Goal: Task Accomplishment & Management: Use online tool/utility

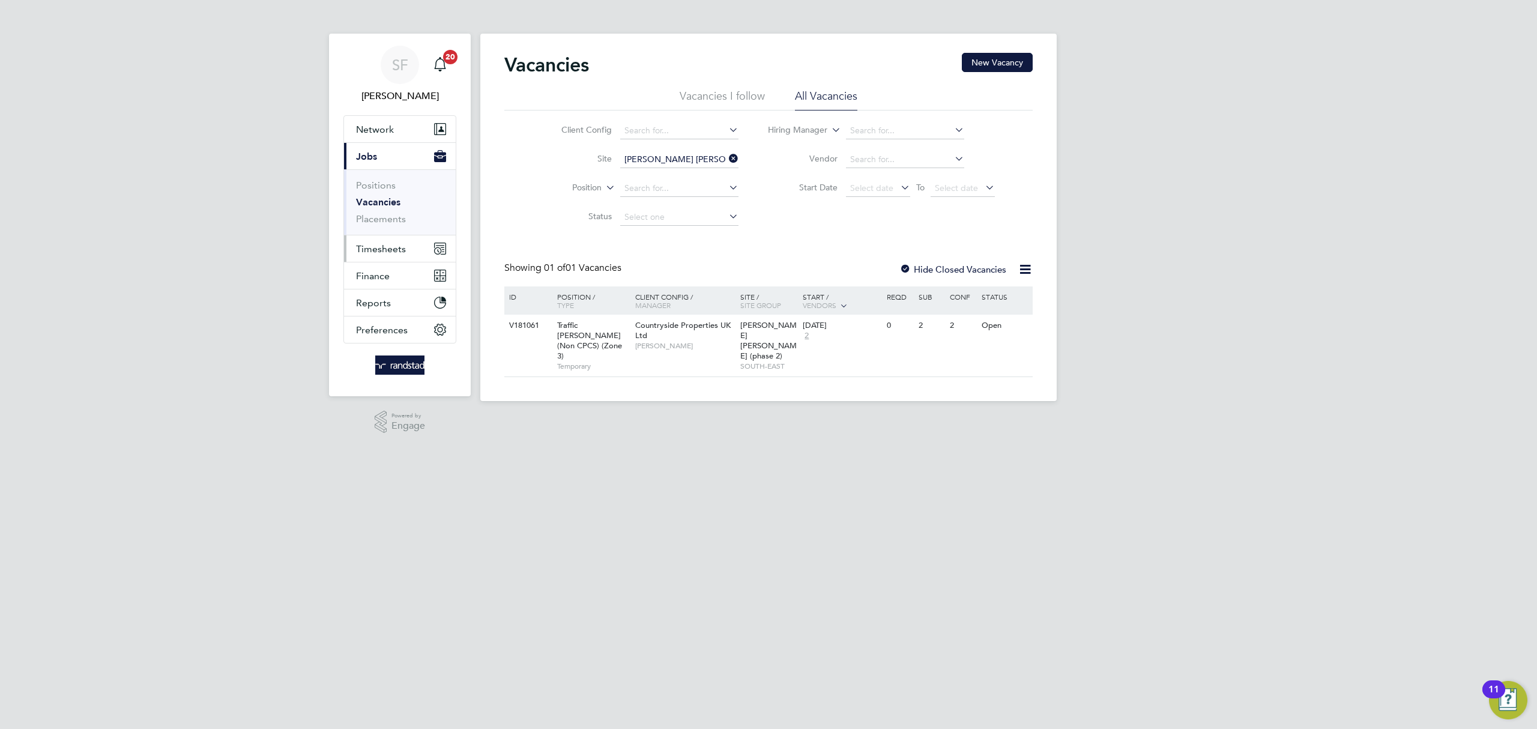
click at [391, 246] on span "Timesheets" at bounding box center [381, 248] width 50 height 11
click at [376, 203] on ul "Timesheets Expenses" at bounding box center [400, 220] width 112 height 49
click at [382, 209] on link "Timesheets" at bounding box center [381, 211] width 50 height 11
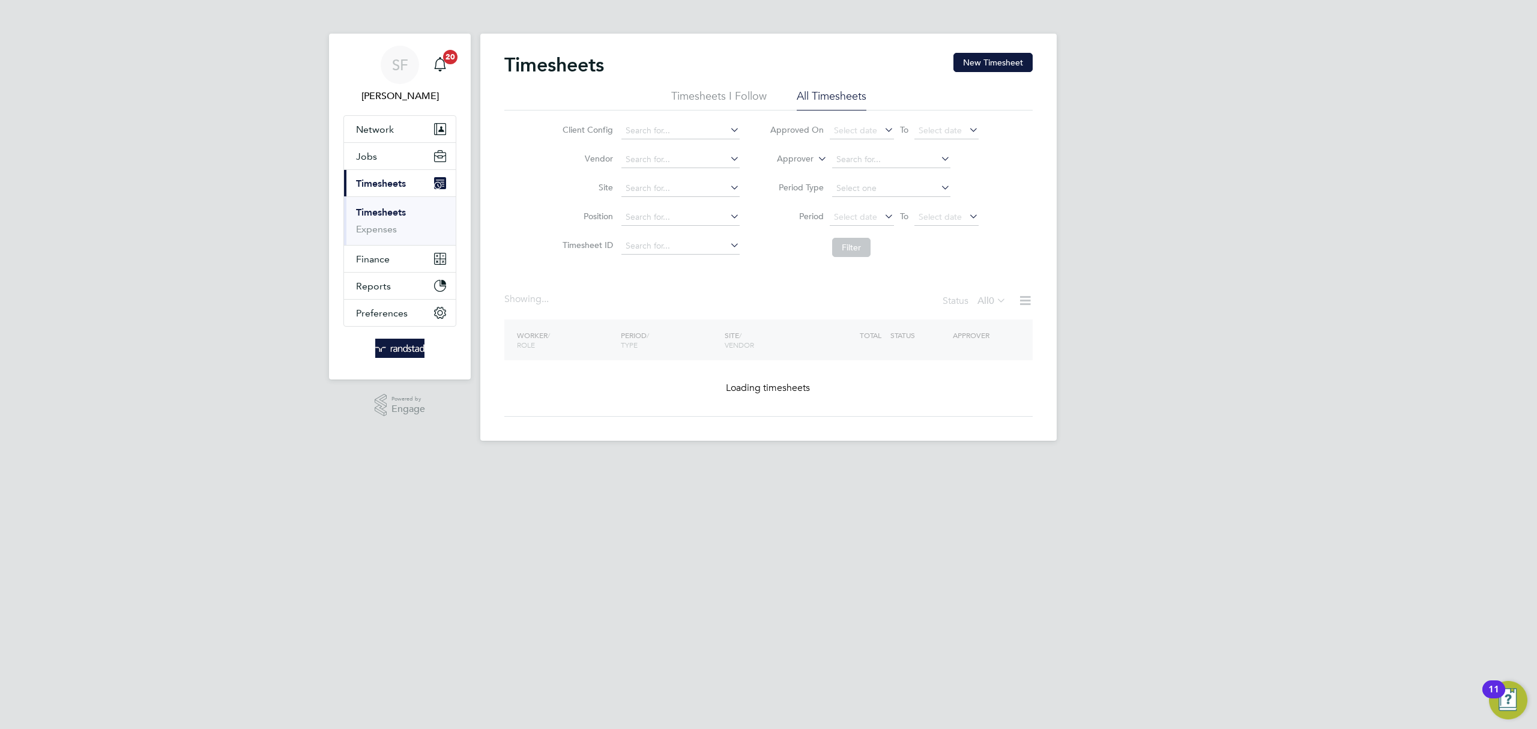
click at [815, 151] on icon at bounding box center [815, 155] width 0 height 11
click at [803, 167] on li "Worker" at bounding box center [783, 173] width 59 height 16
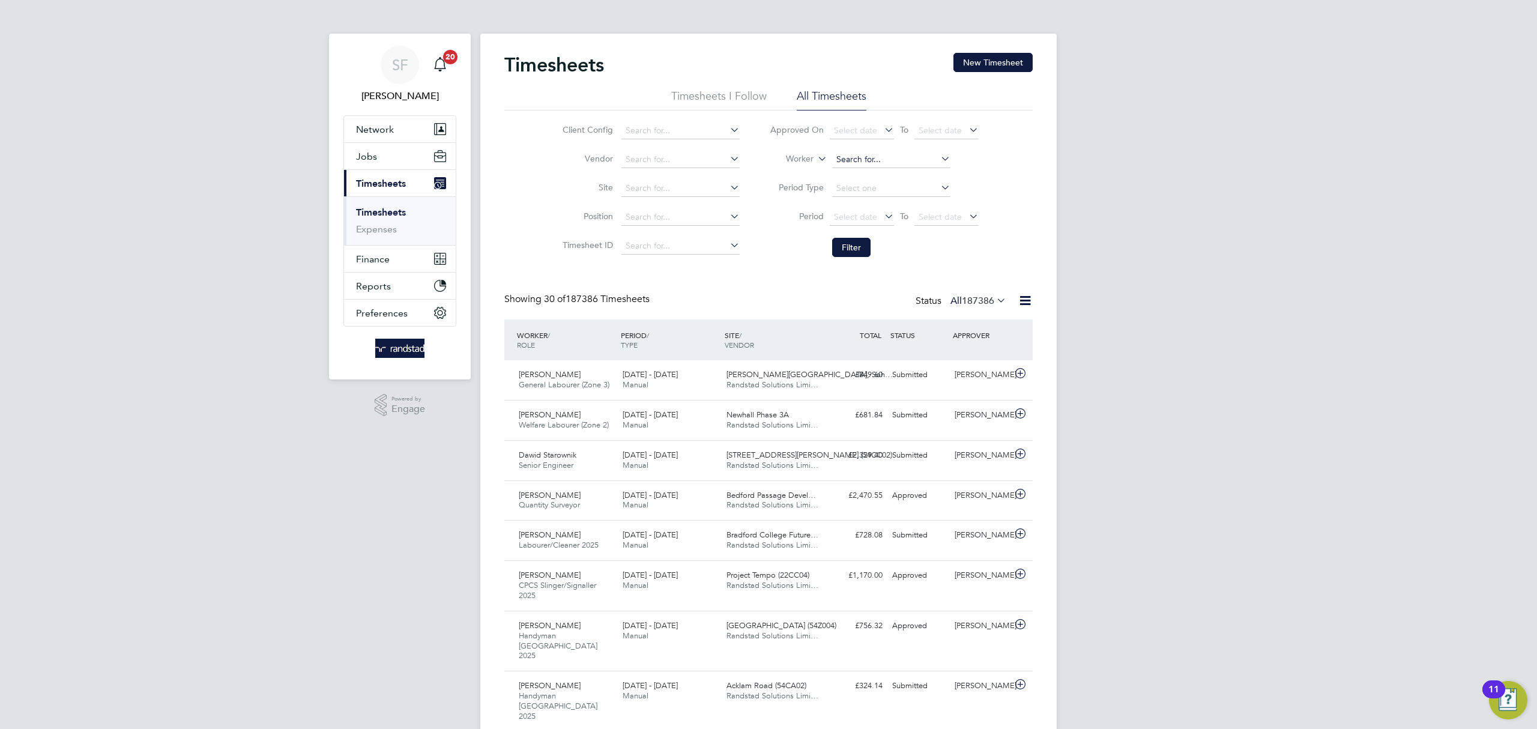
click at [855, 159] on input at bounding box center [891, 159] width 118 height 17
click at [908, 175] on b "Russell" at bounding box center [943, 176] width 70 height 10
type input "Jamie Russell"
click at [851, 252] on button "Filter" at bounding box center [851, 247] width 38 height 19
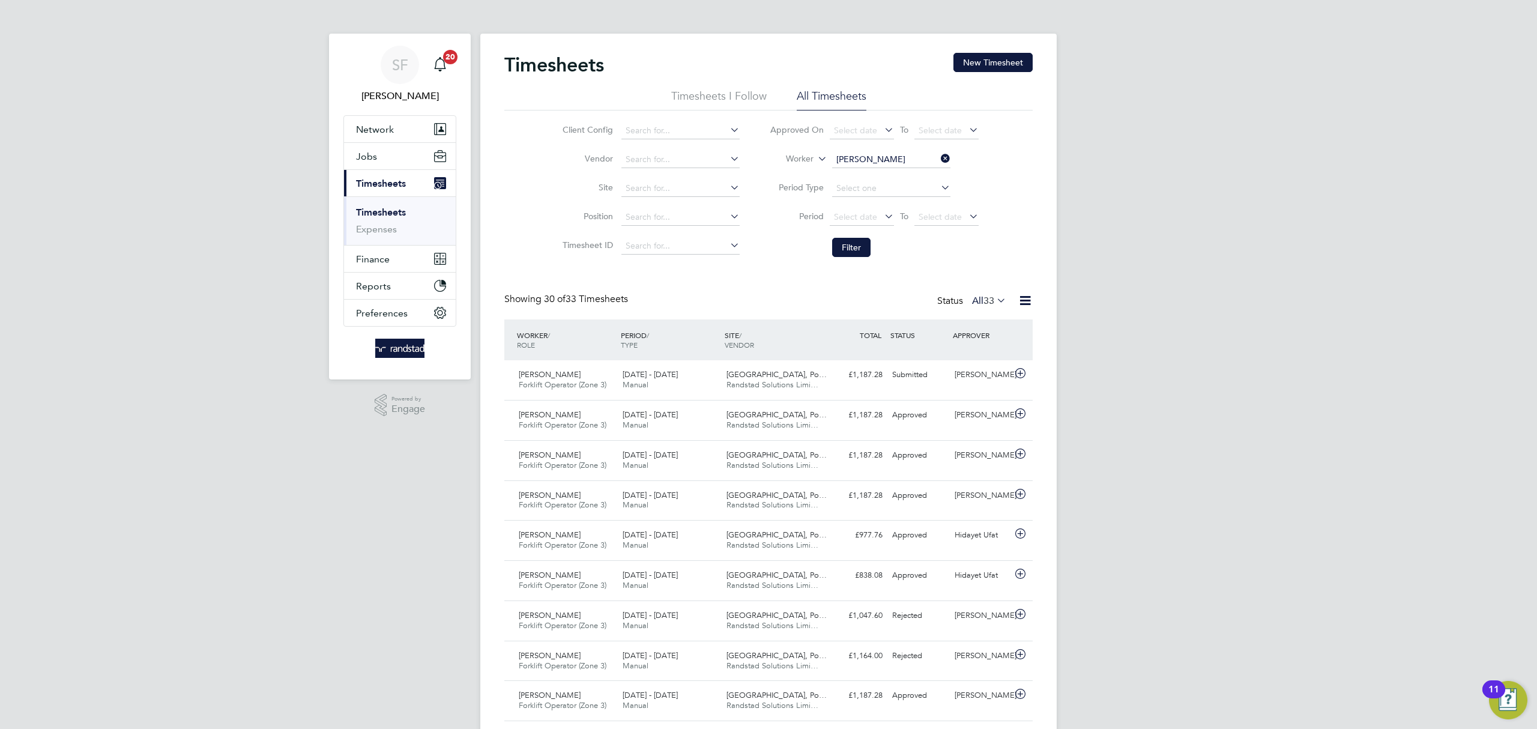
click at [938, 156] on icon at bounding box center [938, 158] width 0 height 17
click at [888, 157] on input at bounding box center [891, 159] width 118 height 17
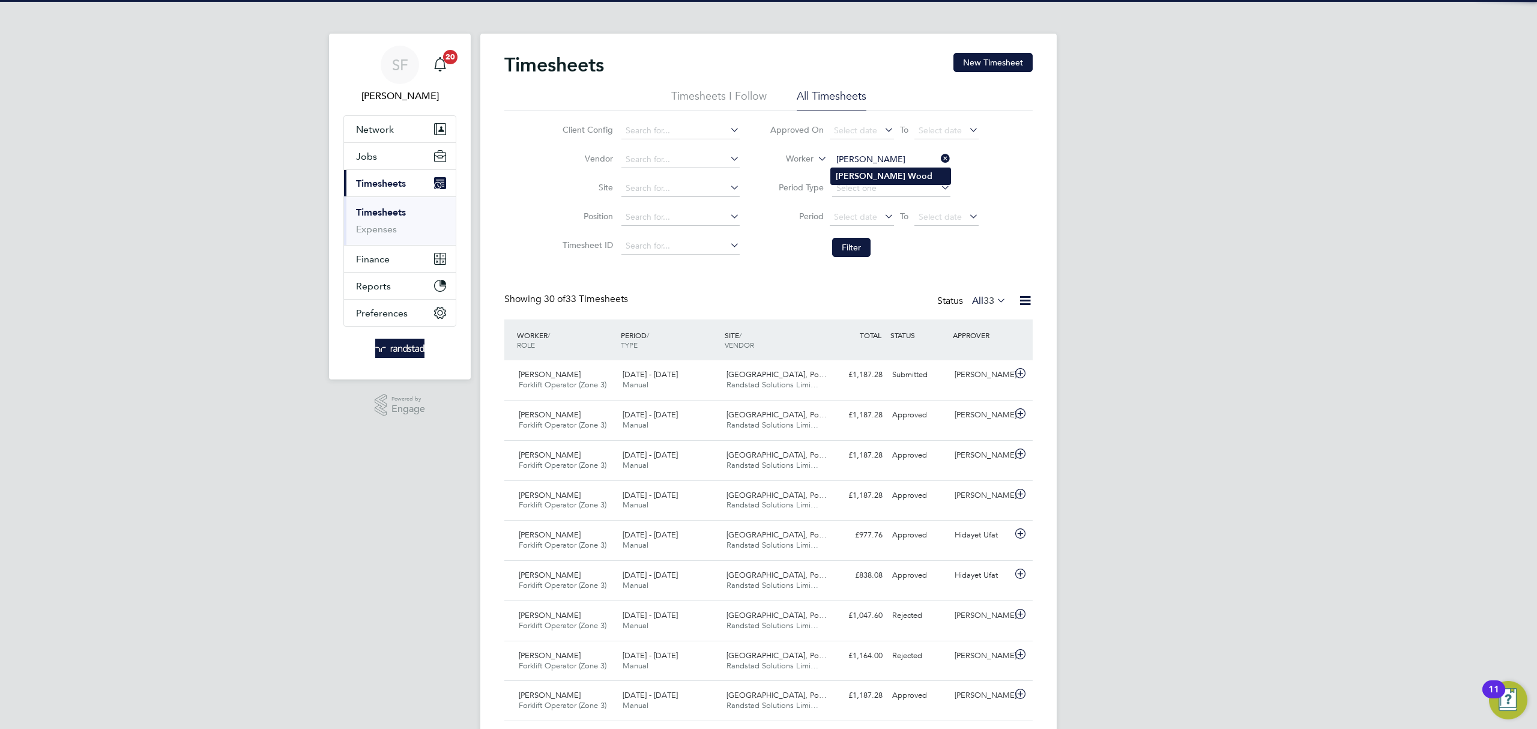
click at [908, 176] on b "Wood" at bounding box center [920, 176] width 25 height 10
type input "Richard Wood"
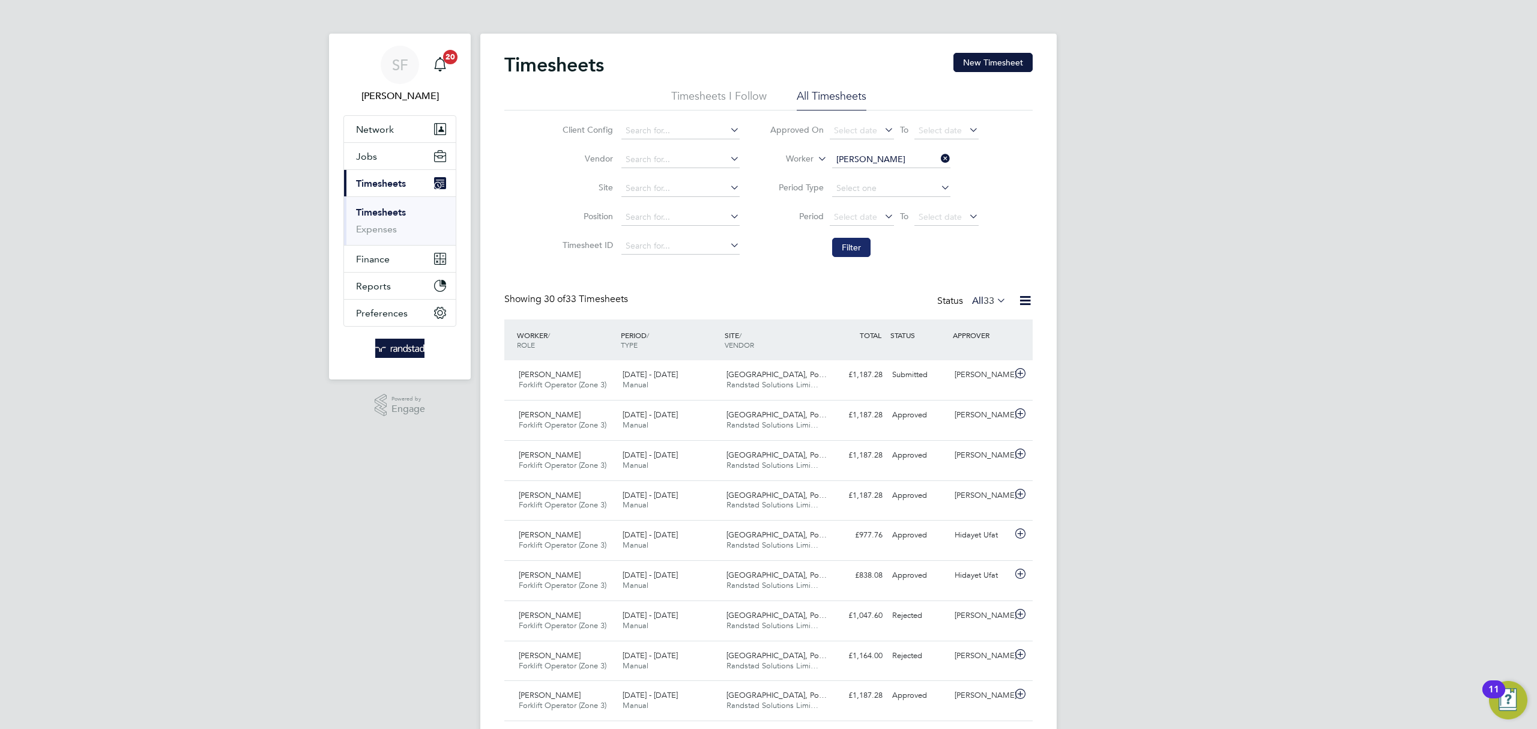
click at [861, 244] on button "Filter" at bounding box center [851, 247] width 38 height 19
click at [938, 155] on icon at bounding box center [938, 158] width 0 height 17
click at [888, 158] on input at bounding box center [891, 159] width 118 height 17
click at [885, 185] on li "Andy Cla rk" at bounding box center [890, 192] width 119 height 16
type input "Andy Clark"
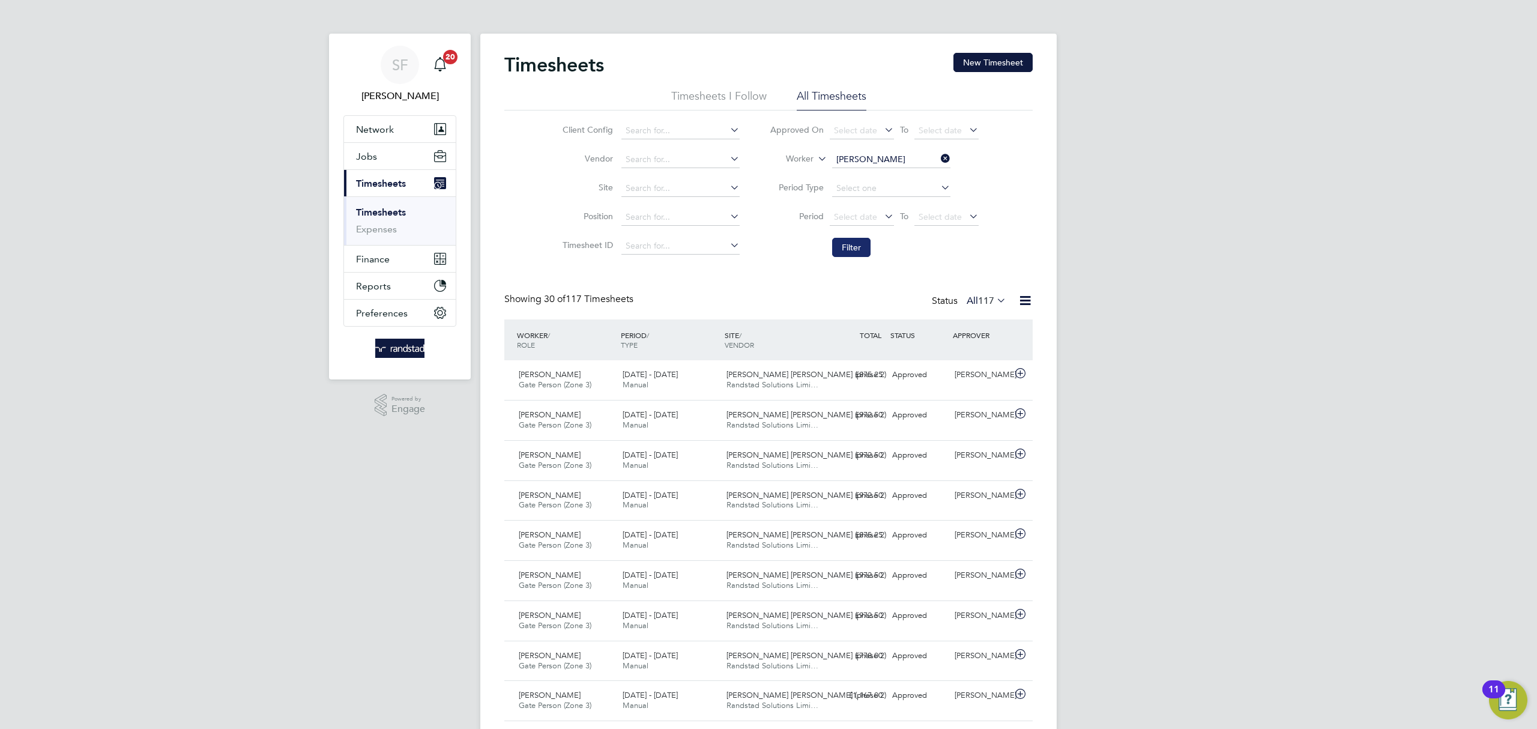
click at [861, 243] on button "Filter" at bounding box center [851, 247] width 38 height 19
